Goal: Navigation & Orientation: Find specific page/section

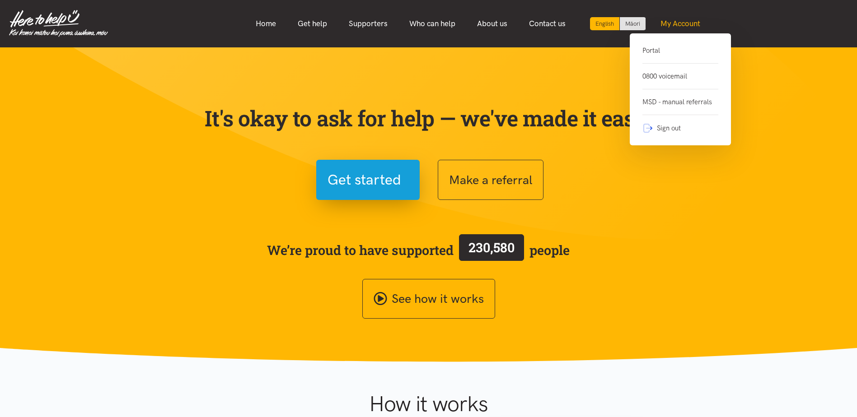
click at [678, 23] on link "My Account" at bounding box center [680, 23] width 61 height 19
click at [665, 28] on link "My Account" at bounding box center [680, 23] width 61 height 19
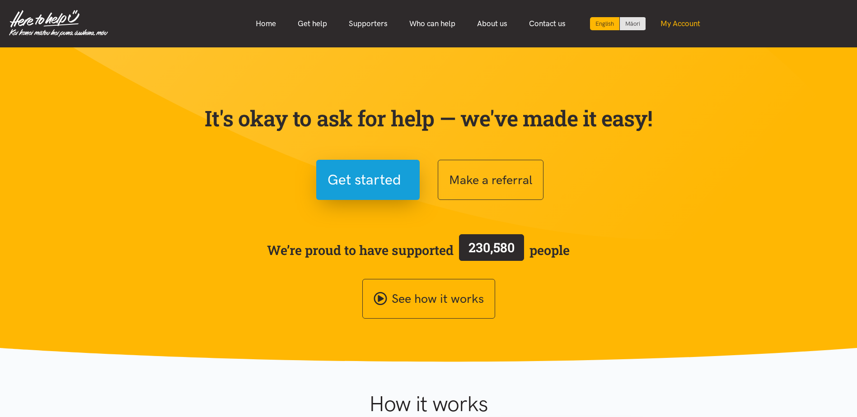
click at [674, 25] on link "My Account" at bounding box center [680, 23] width 61 height 19
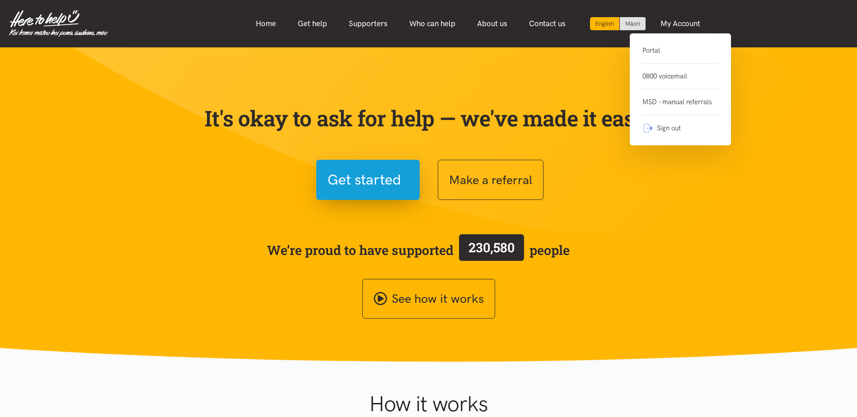
click at [670, 57] on link "Portal" at bounding box center [680, 54] width 76 height 19
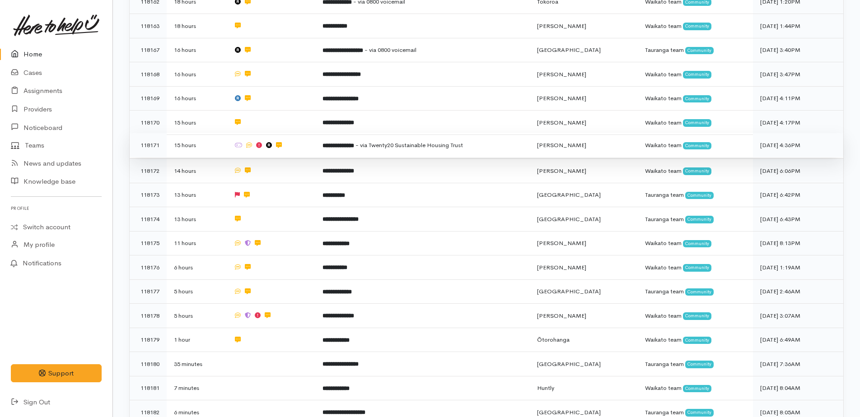
scroll to position [340, 0]
